Goal: Find specific page/section

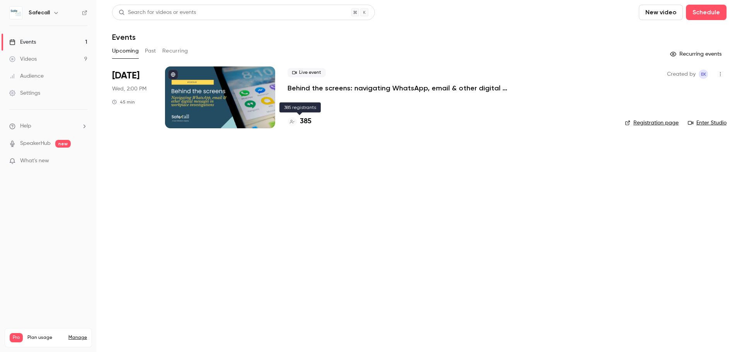
click at [307, 119] on h4 "385" at bounding box center [306, 121] width 12 height 10
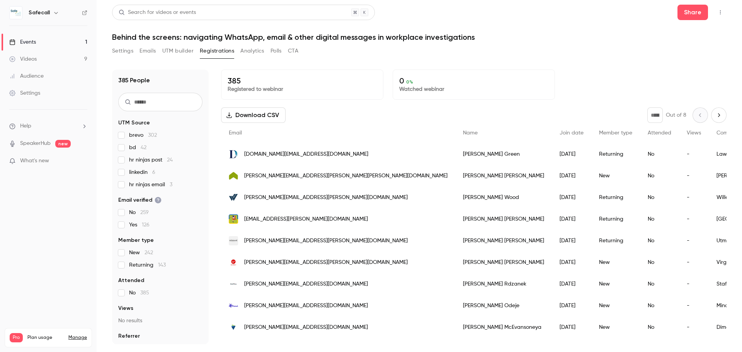
click at [124, 134] on label "brevo 302" at bounding box center [160, 135] width 84 height 8
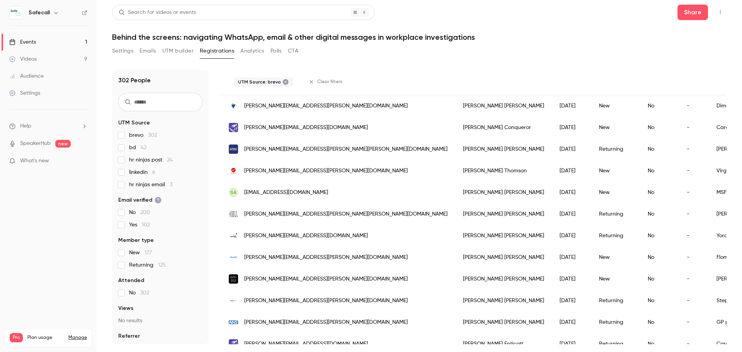
scroll to position [811, 0]
